Goal: Task Accomplishment & Management: Use online tool/utility

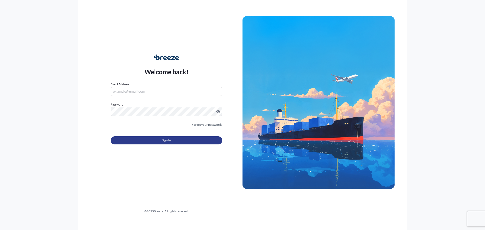
type input "[PERSON_NAME][EMAIL_ADDRESS][PERSON_NAME][DOMAIN_NAME]"
click at [164, 144] on button "Sign In" at bounding box center [167, 140] width 112 height 8
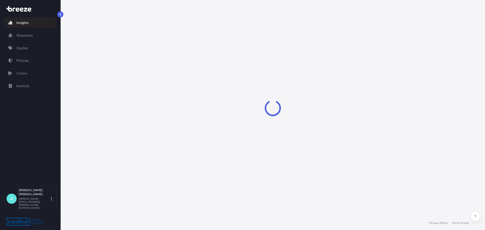
select select "2025"
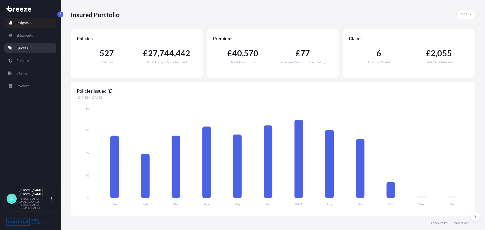
click at [26, 51] on link "Quotes" at bounding box center [30, 48] width 52 height 10
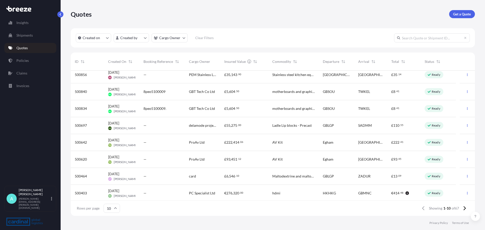
scroll to position [39, 0]
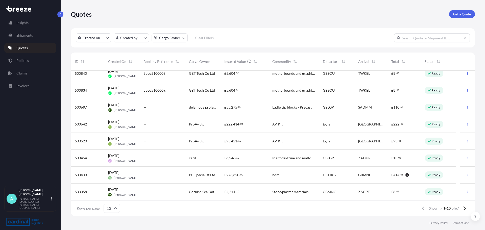
click at [119, 175] on span "[DATE]" at bounding box center [113, 172] width 11 height 5
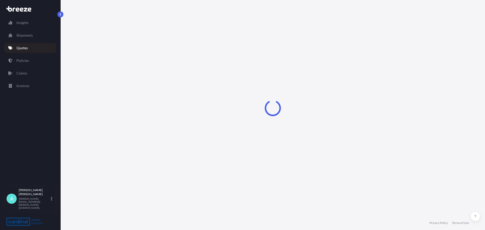
select select "Air"
select select "1"
